Goal: Task Accomplishment & Management: Manage account settings

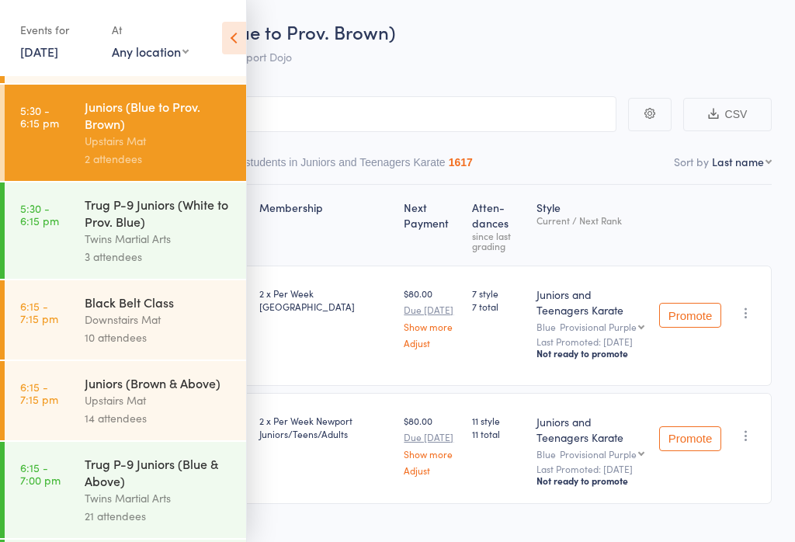
scroll to position [571, 0]
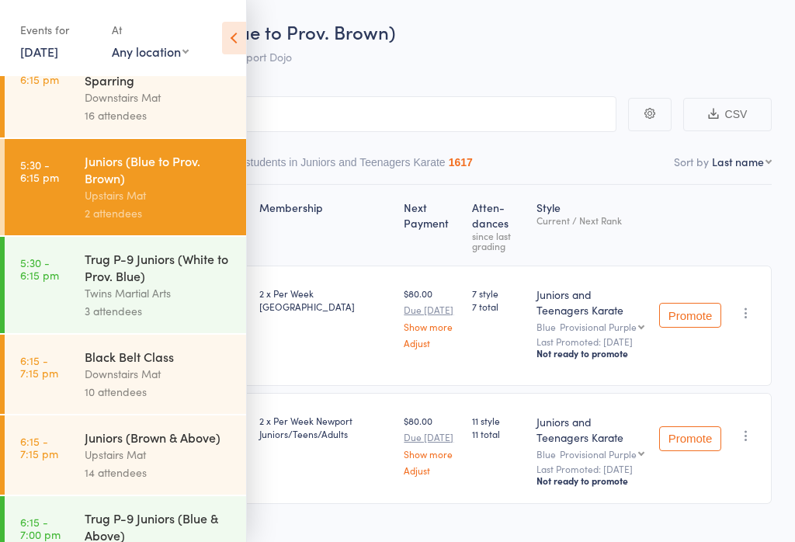
click at [144, 464] on div "Upstairs Mat" at bounding box center [159, 455] width 148 height 18
click at [235, 44] on icon at bounding box center [234, 38] width 24 height 33
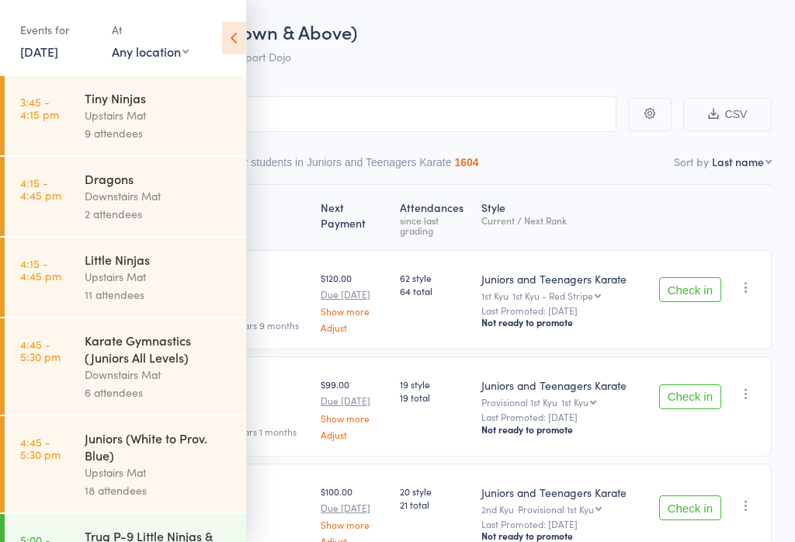
click at [240, 33] on icon at bounding box center [234, 38] width 24 height 33
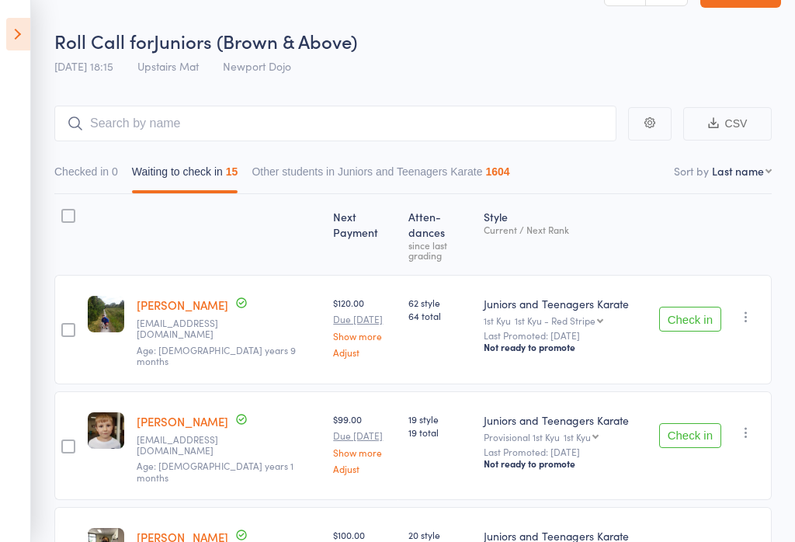
scroll to position [43, 0]
click at [692, 306] on button "Check in" at bounding box center [690, 318] width 62 height 25
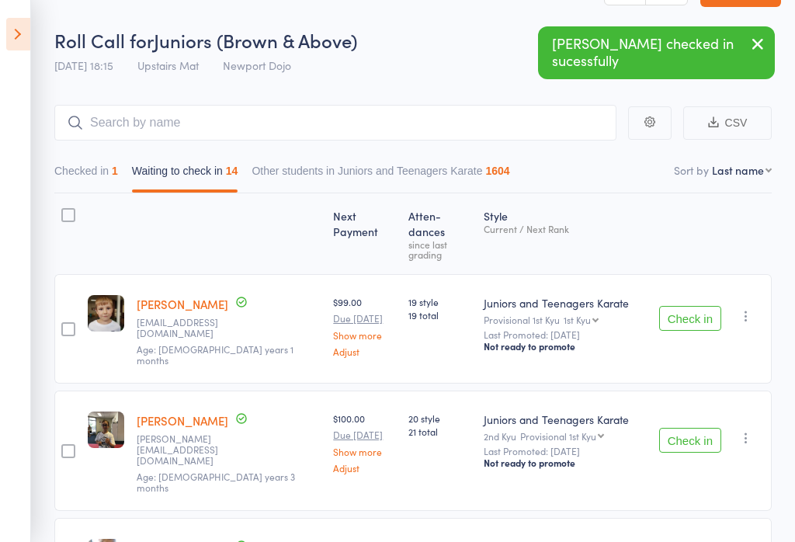
click at [93, 169] on button "Checked in 1" at bounding box center [86, 175] width 64 height 36
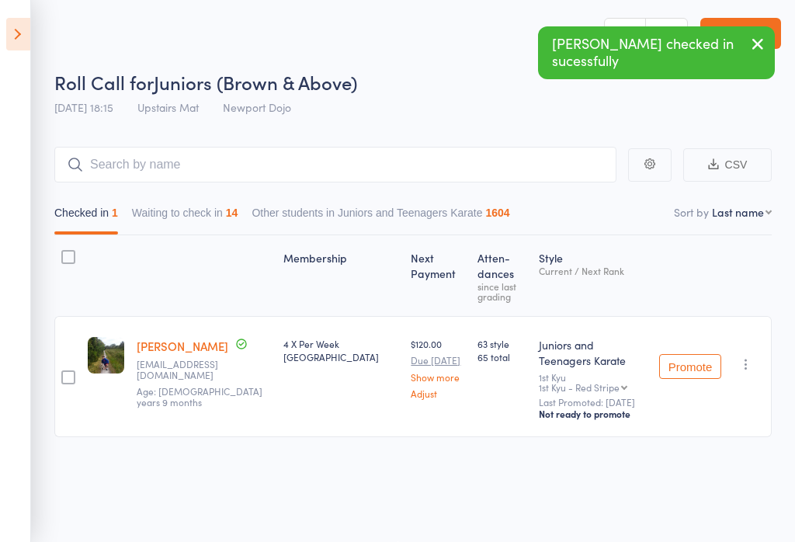
scroll to position [1, 0]
click at [16, 47] on icon at bounding box center [18, 34] width 24 height 33
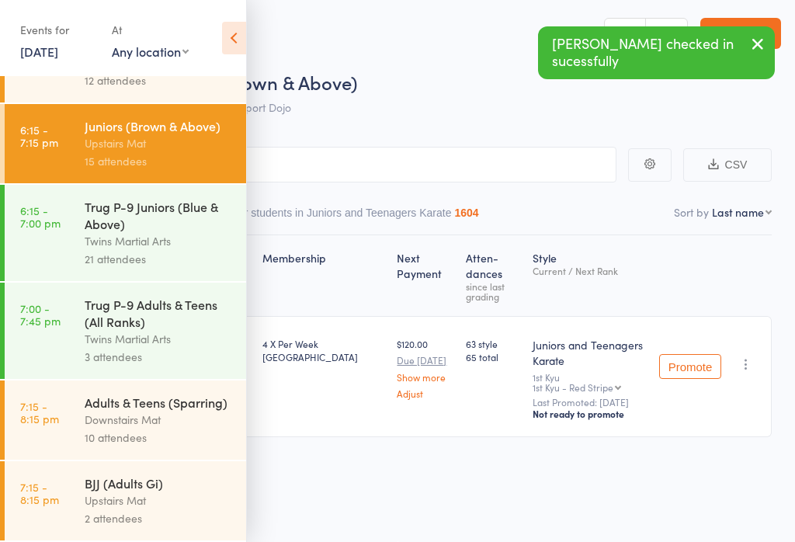
scroll to position [918, 0]
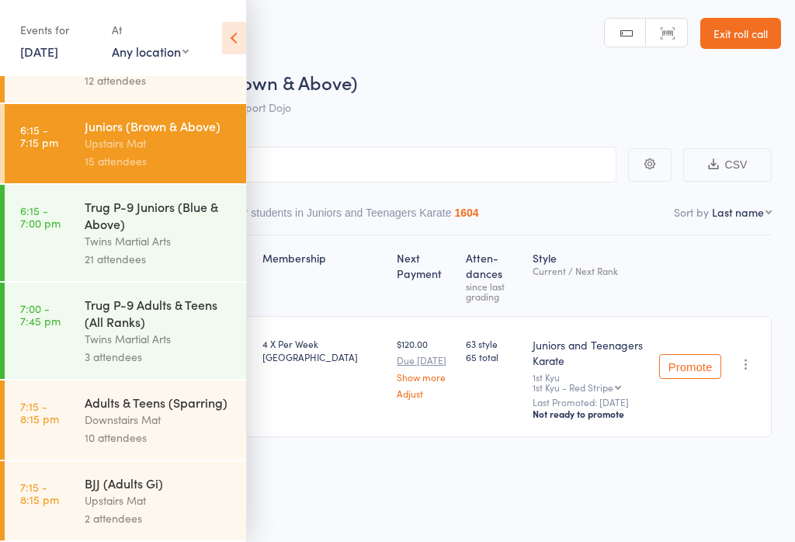
click at [106, 134] on div "Upstairs Mat" at bounding box center [159, 143] width 148 height 18
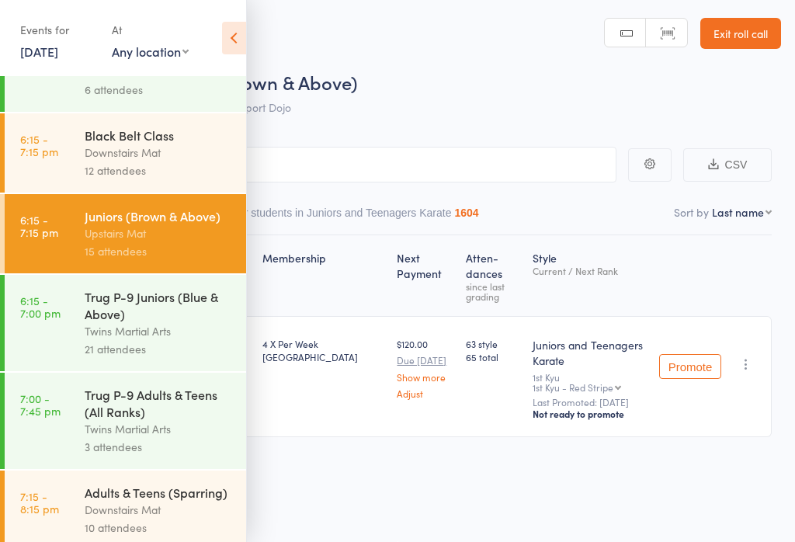
scroll to position [783, 0]
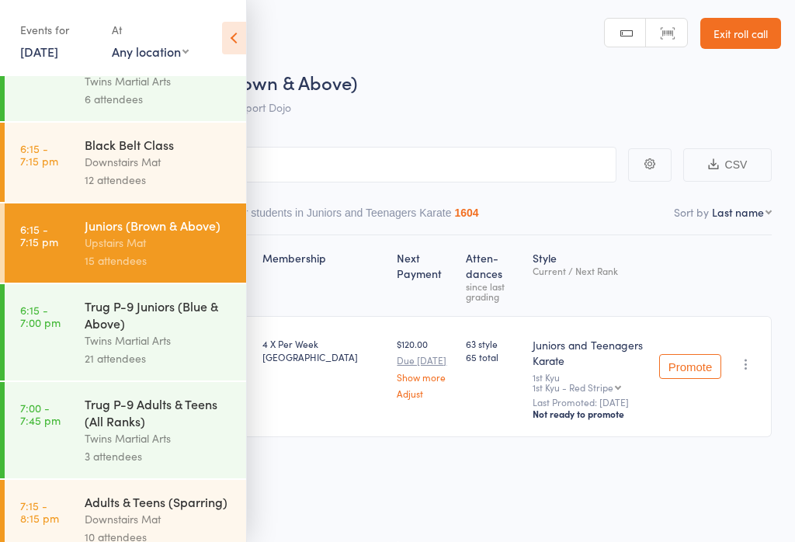
click at [113, 189] on div "12 attendees" at bounding box center [159, 180] width 148 height 18
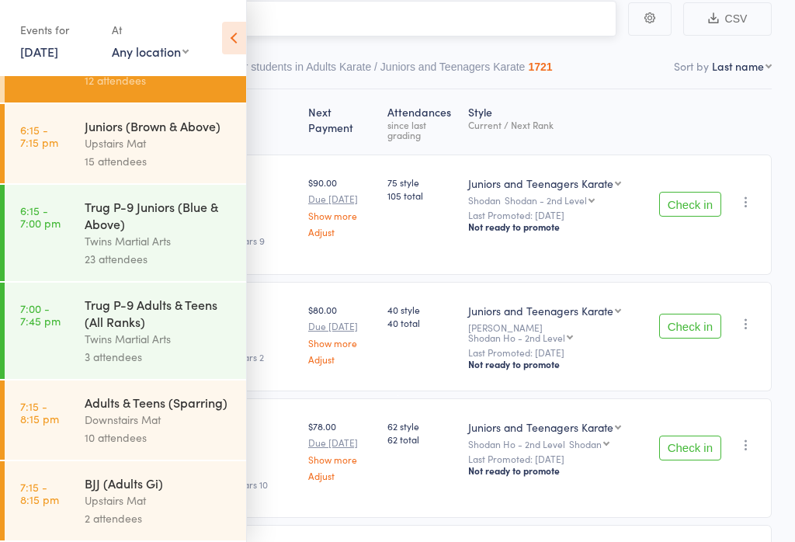
scroll to position [141, 0]
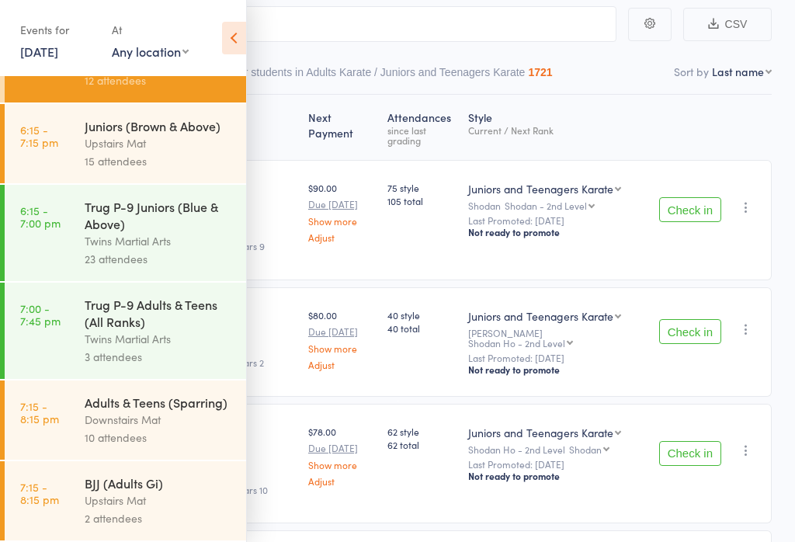
click at [98, 170] on div "15 attendees" at bounding box center [159, 161] width 148 height 18
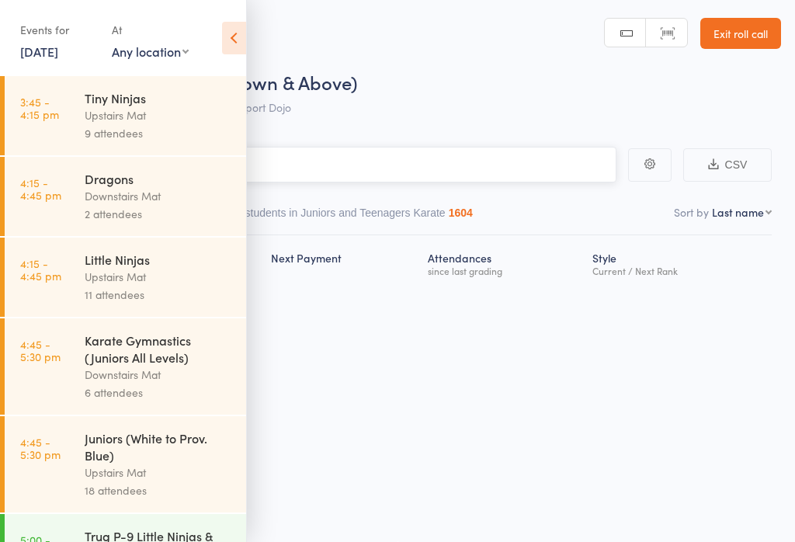
scroll to position [1, 0]
click at [240, 184] on div "Dragons Downstairs Mat 2 attendees" at bounding box center [166, 196] width 162 height 79
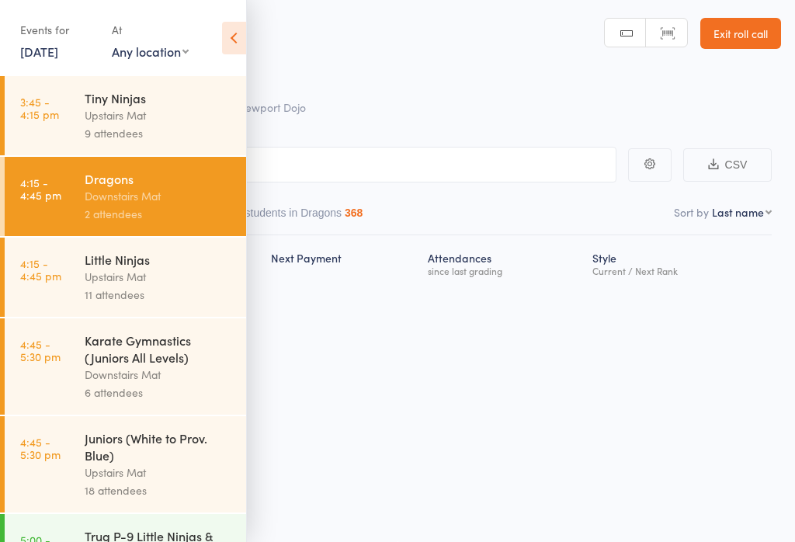
click at [243, 38] on icon at bounding box center [234, 38] width 24 height 33
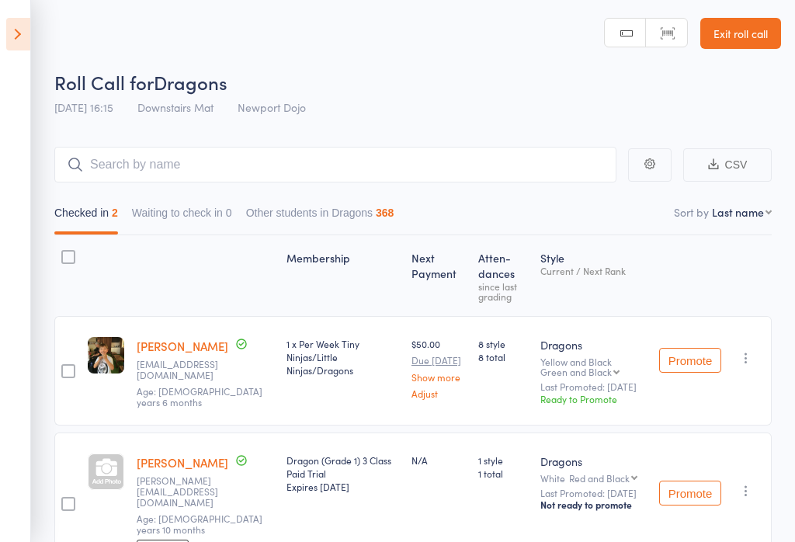
click at [20, 49] on icon at bounding box center [18, 34] width 24 height 33
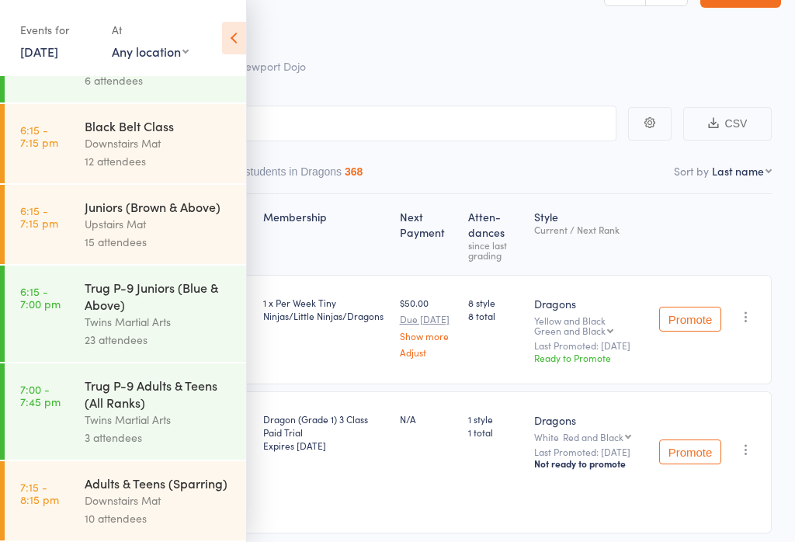
scroll to position [798, 0]
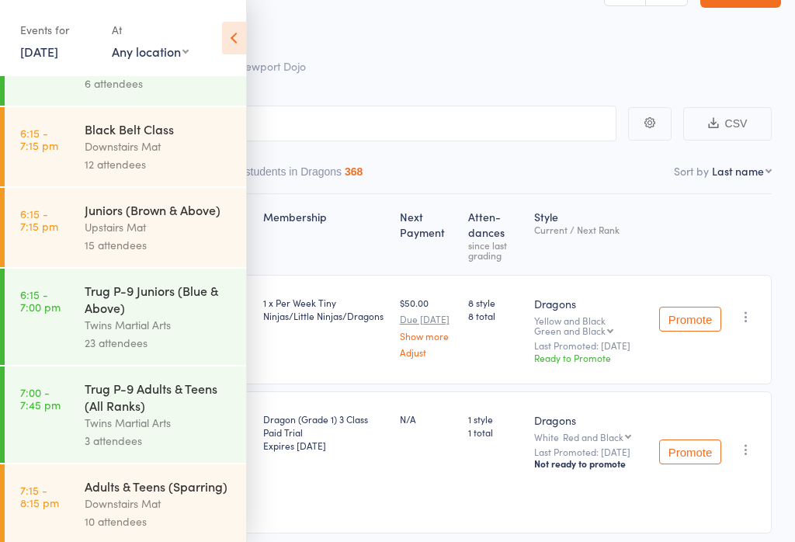
click at [82, 247] on link "6:15 - 7:15 pm Juniors (Brown & Above) Upstairs Mat 15 attendees" at bounding box center [125, 227] width 241 height 79
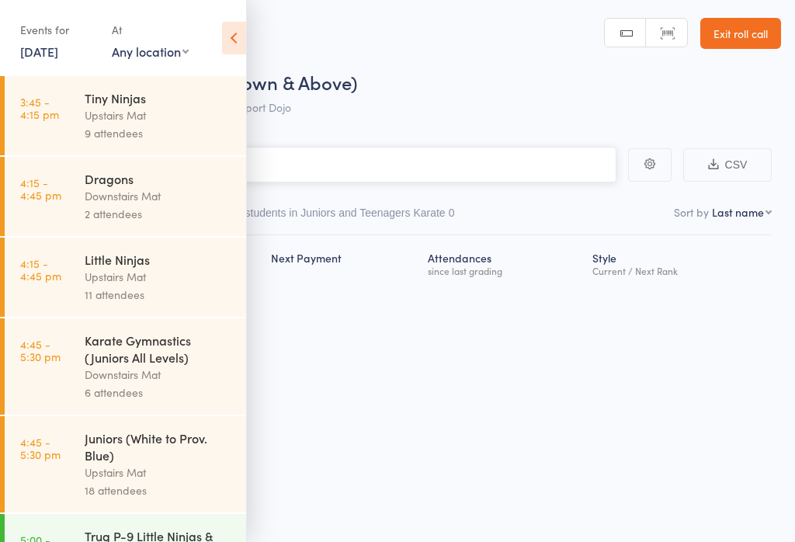
scroll to position [1, 0]
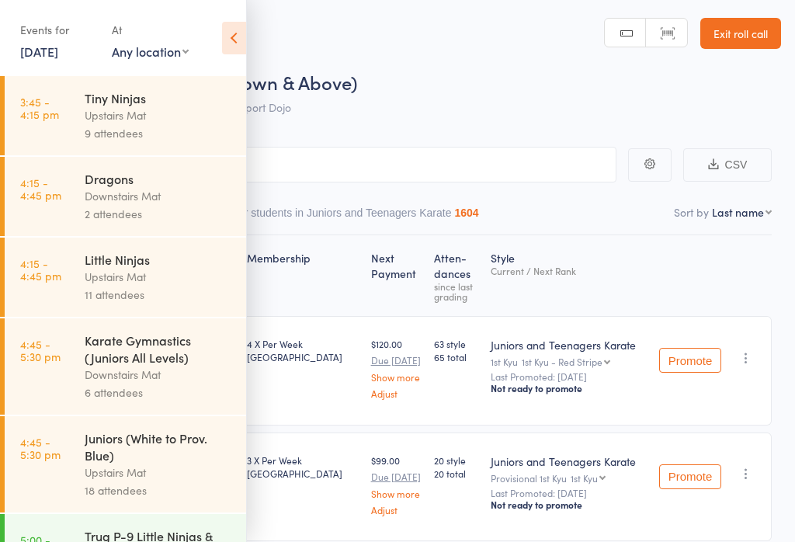
click at [223, 44] on icon at bounding box center [234, 38] width 24 height 33
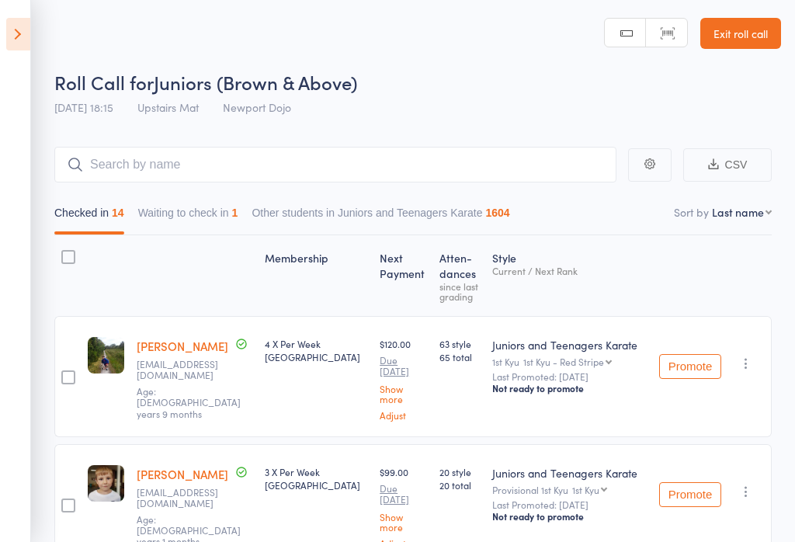
click at [159, 217] on button "Waiting to check in 1" at bounding box center [188, 217] width 100 height 36
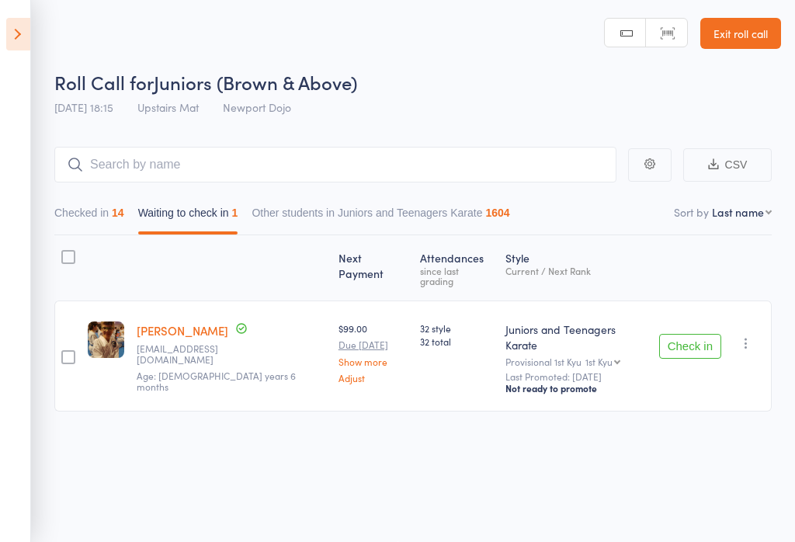
click at [749, 335] on icon "button" at bounding box center [746, 343] width 16 height 16
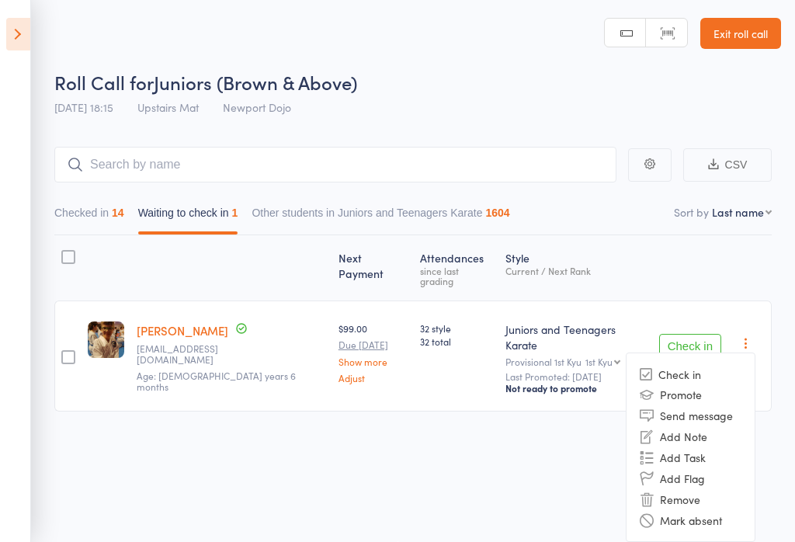
click at [696, 488] on li "Remove" at bounding box center [691, 498] width 128 height 21
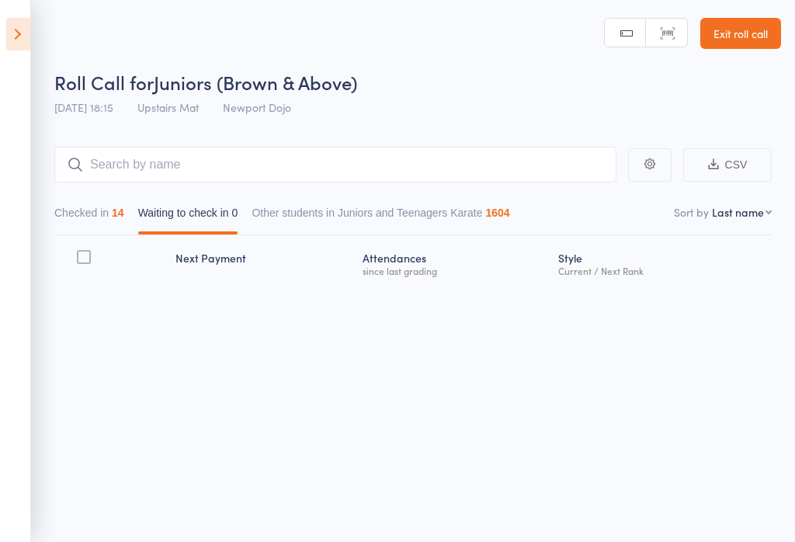
click at [85, 204] on button "Checked in 14" at bounding box center [89, 217] width 70 height 36
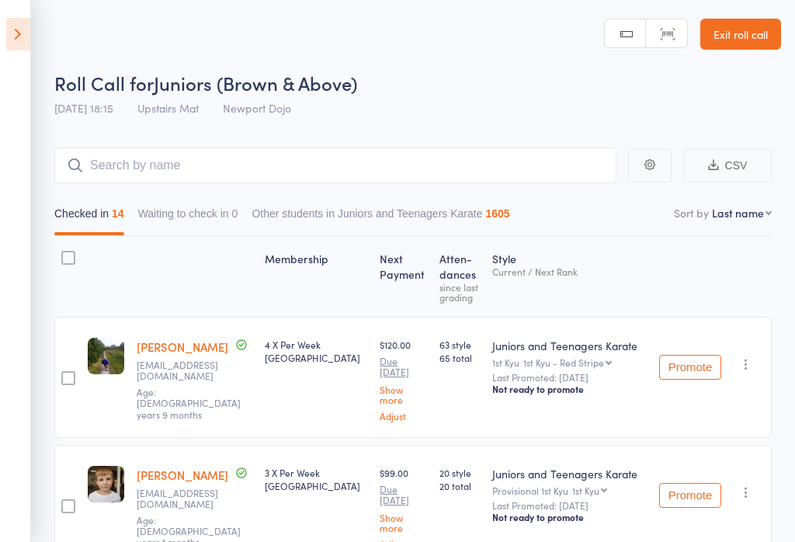
scroll to position [0, 0]
click at [148, 162] on input "search" at bounding box center [335, 166] width 562 height 36
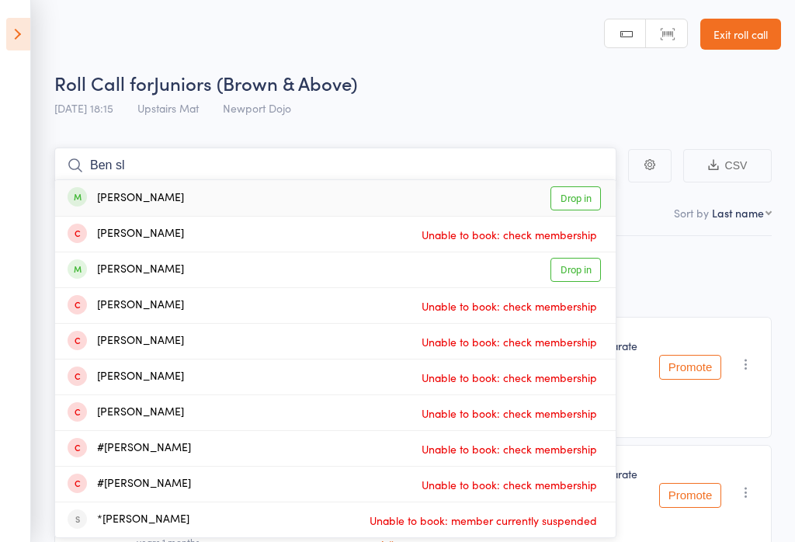
type input "Ben sl"
click at [589, 186] on link "Drop in" at bounding box center [576, 198] width 50 height 24
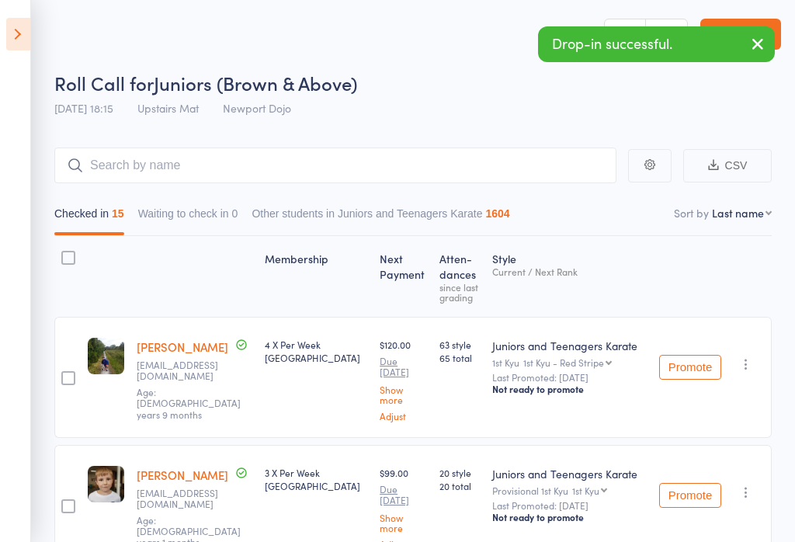
scroll to position [1, 0]
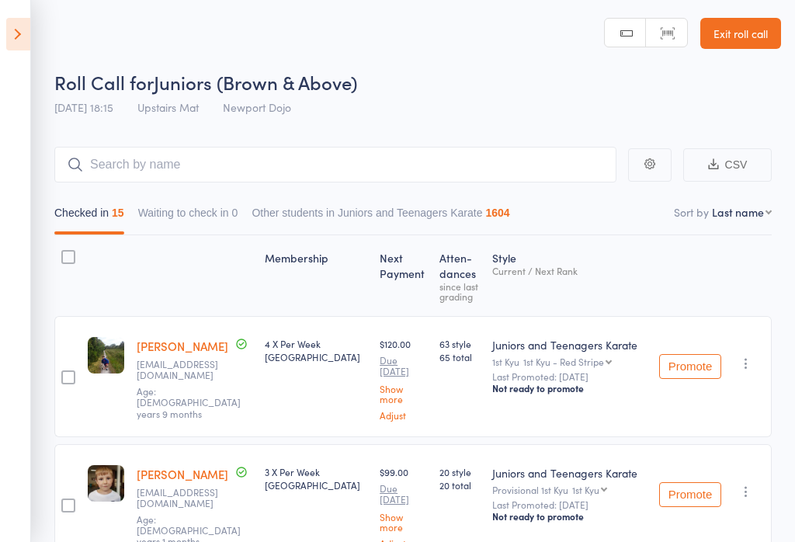
click at [11, 37] on icon at bounding box center [18, 34] width 24 height 33
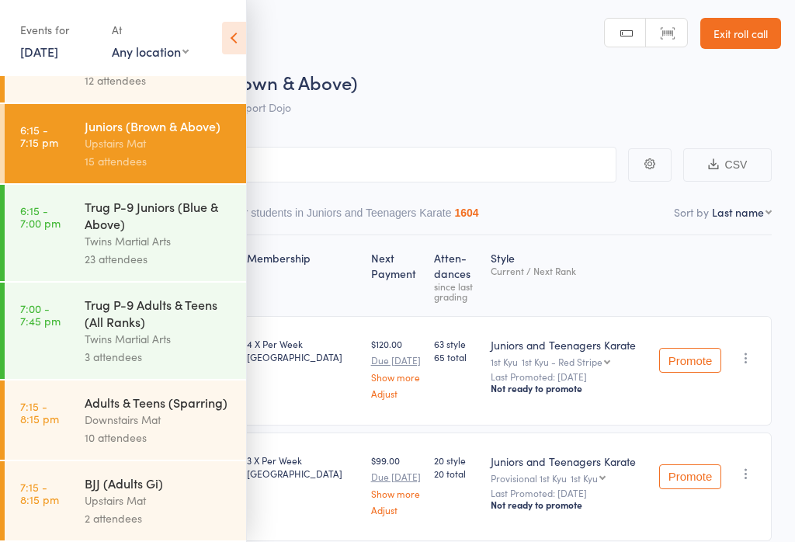
scroll to position [918, 0]
click at [113, 501] on div "Upstairs Mat" at bounding box center [159, 500] width 148 height 18
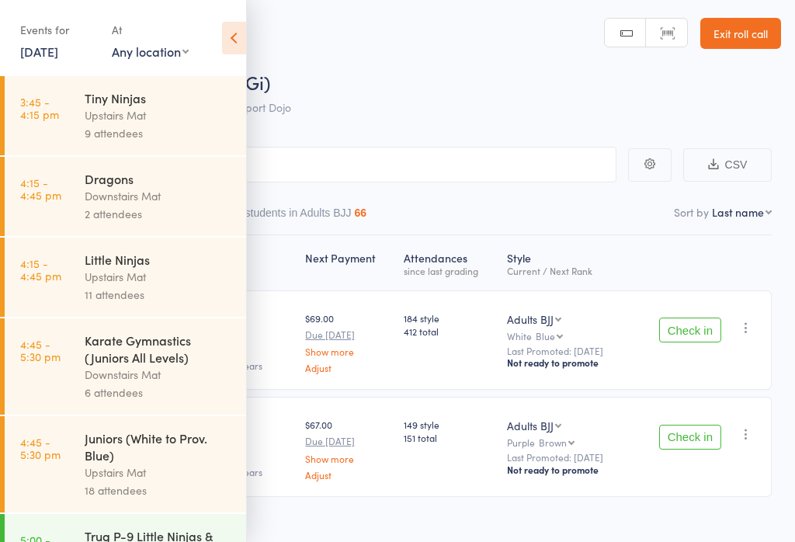
click at [234, 43] on icon at bounding box center [234, 38] width 24 height 33
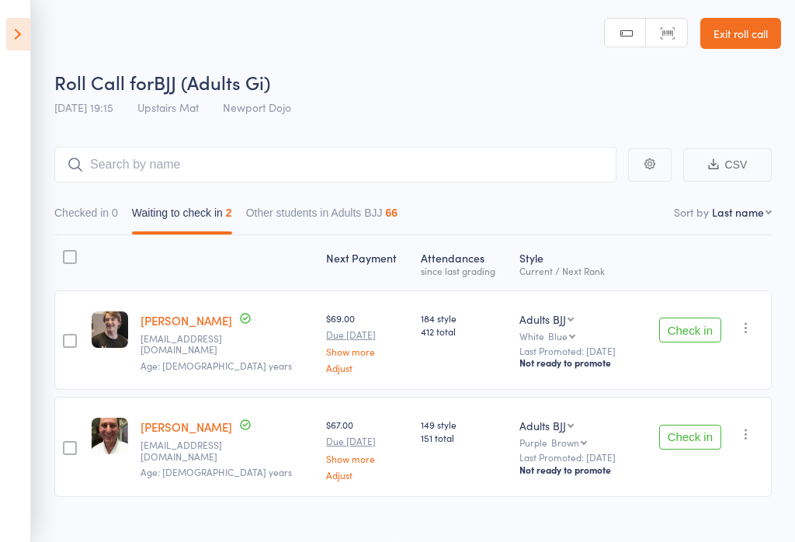
click at [8, 48] on icon at bounding box center [18, 34] width 24 height 33
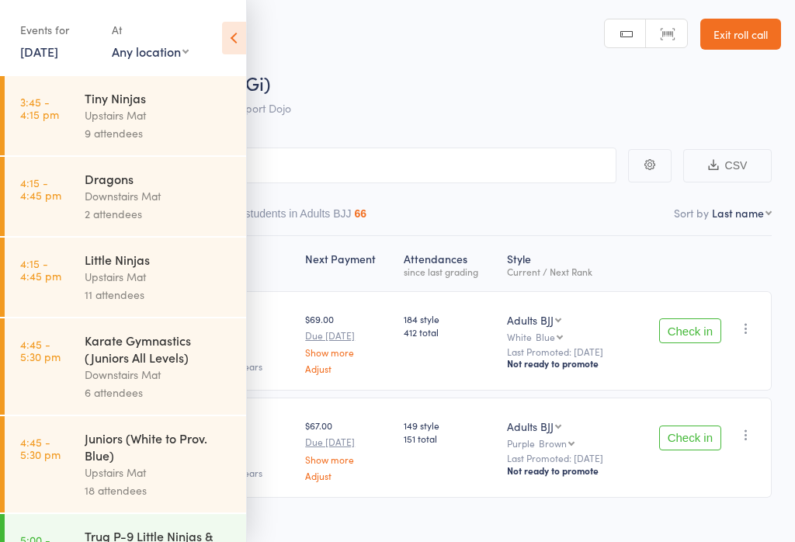
click at [224, 44] on icon at bounding box center [234, 38] width 24 height 33
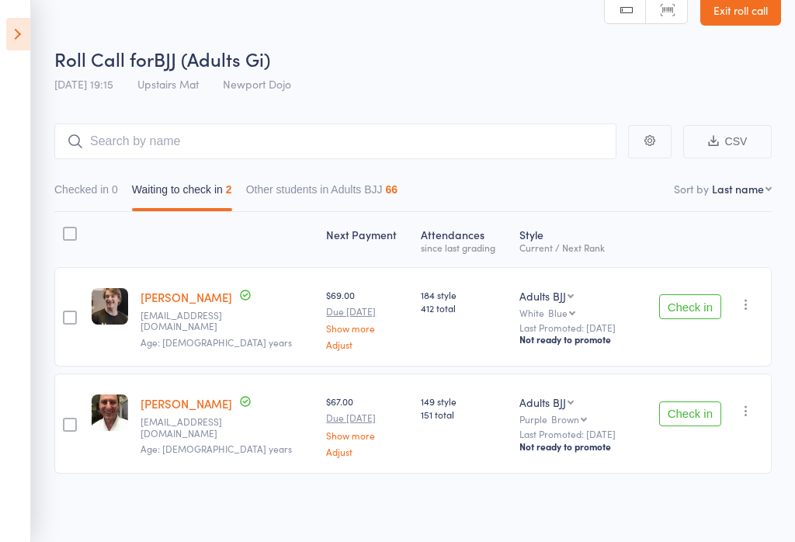
scroll to position [23, 0]
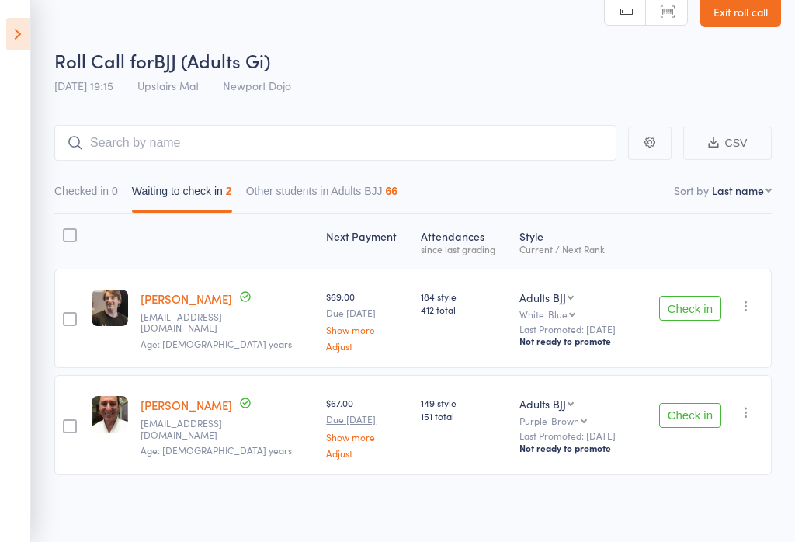
click at [30, 33] on icon at bounding box center [18, 34] width 24 height 33
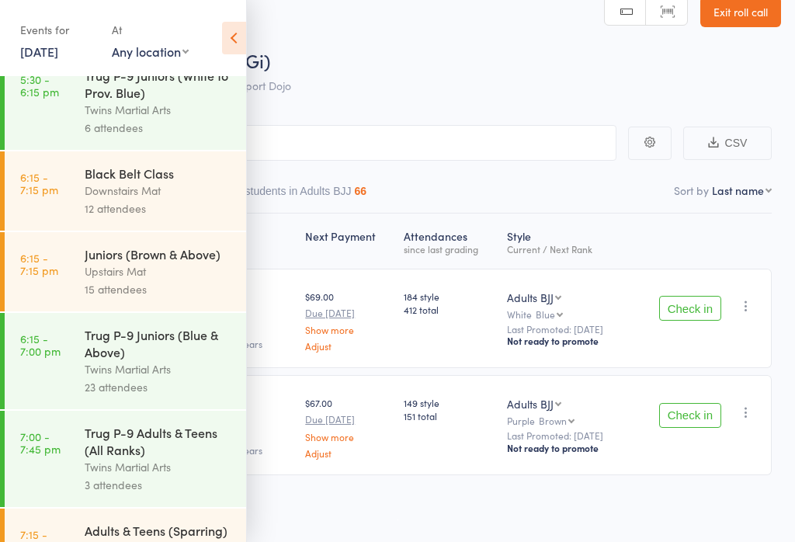
scroll to position [751, 0]
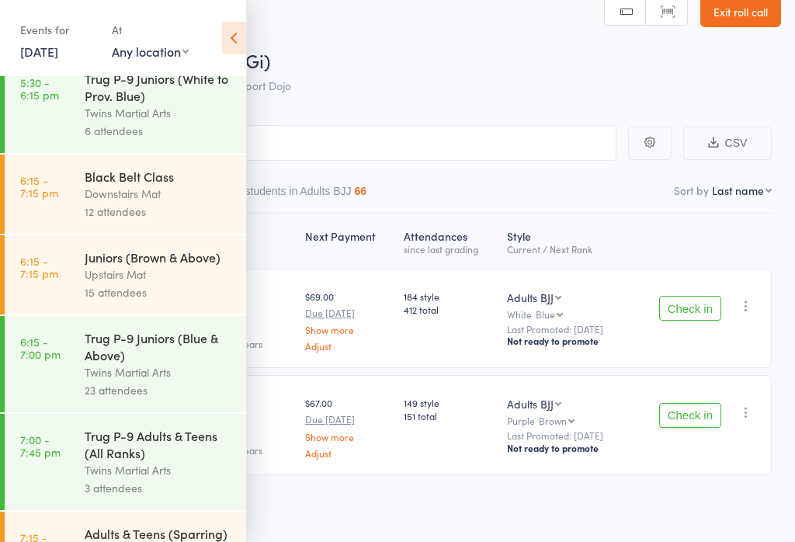
click at [111, 266] on div "Juniors (Brown & Above)" at bounding box center [159, 256] width 148 height 17
click at [235, 27] on icon at bounding box center [234, 38] width 24 height 33
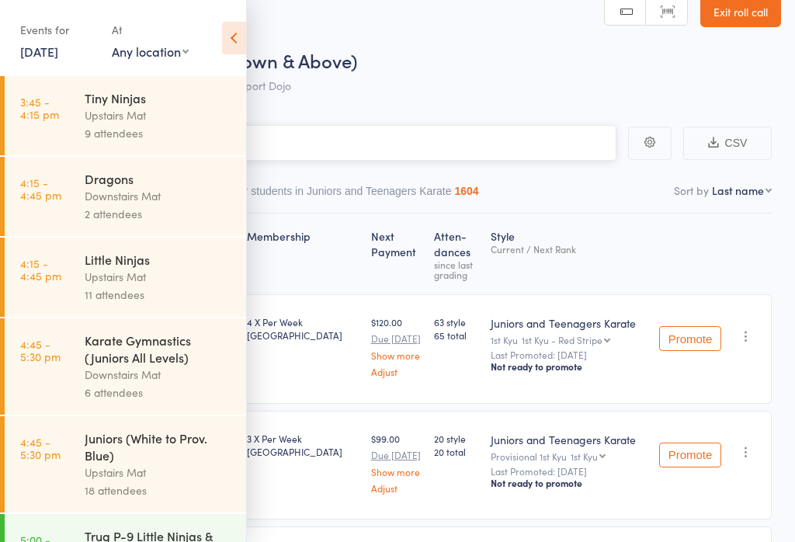
scroll to position [1, 0]
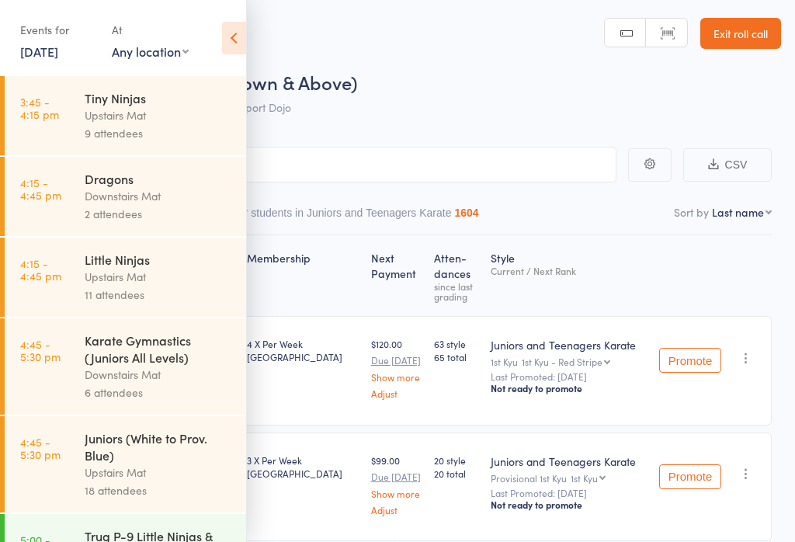
click at [228, 42] on icon at bounding box center [234, 38] width 24 height 33
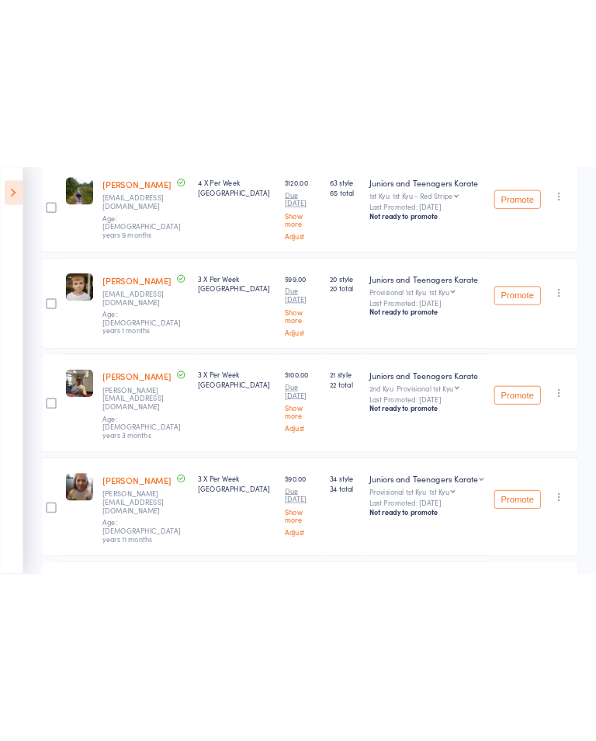
scroll to position [234, 0]
